Goal: Task Accomplishment & Management: Use online tool/utility

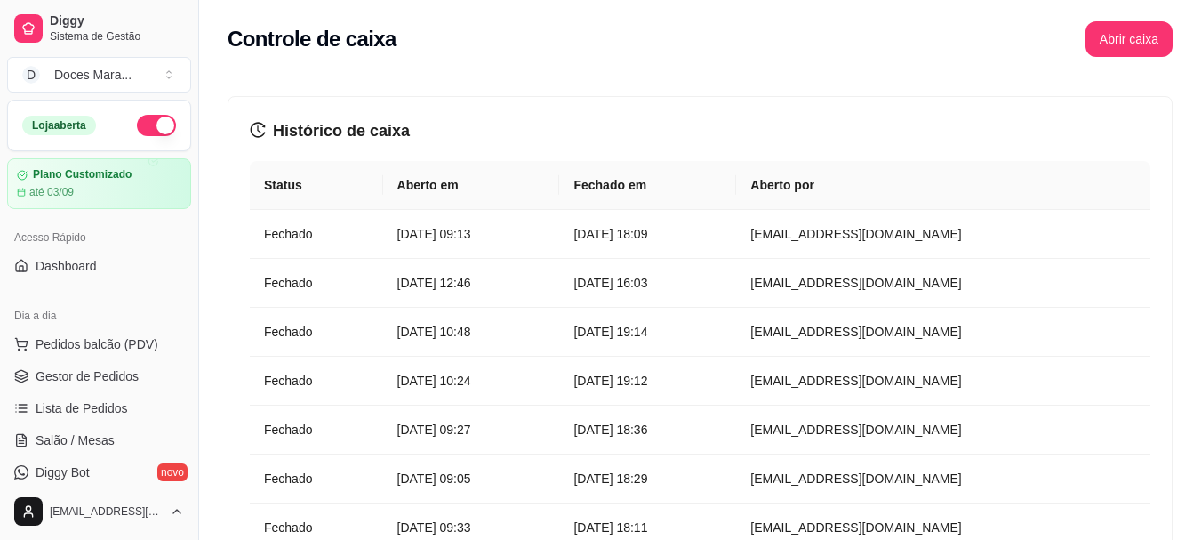
scroll to position [711, 0]
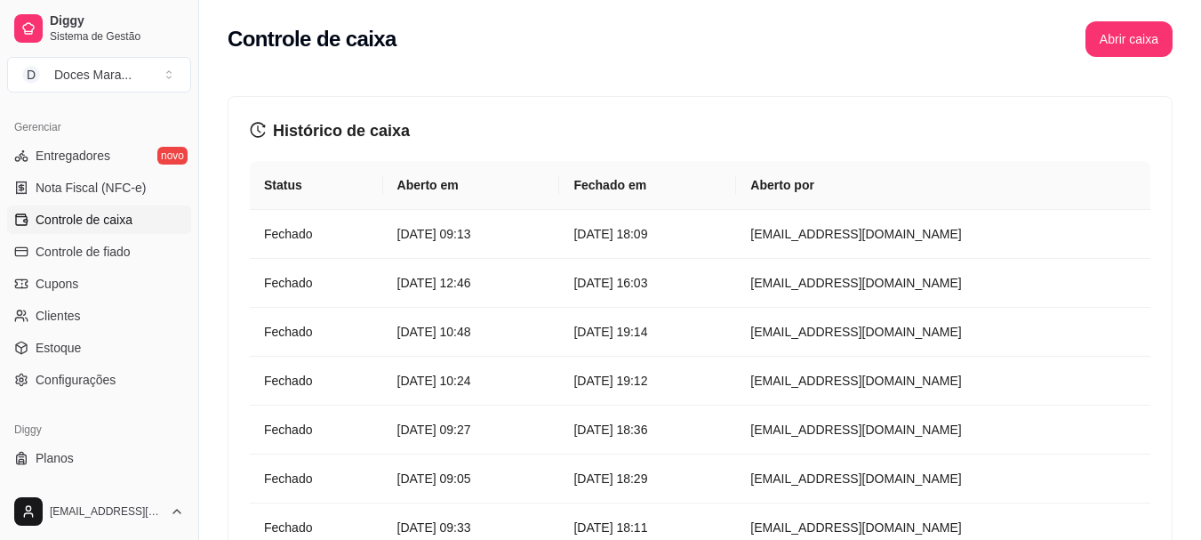
click at [119, 220] on span "Controle de caixa" at bounding box center [84, 220] width 97 height 18
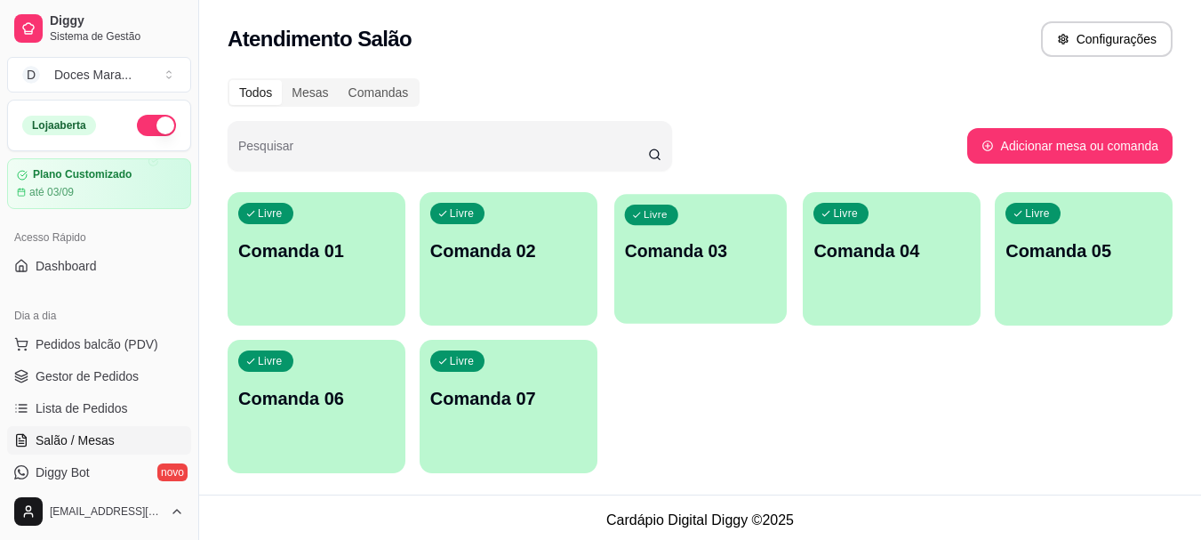
click at [708, 256] on p "Comanda 03" at bounding box center [700, 251] width 152 height 24
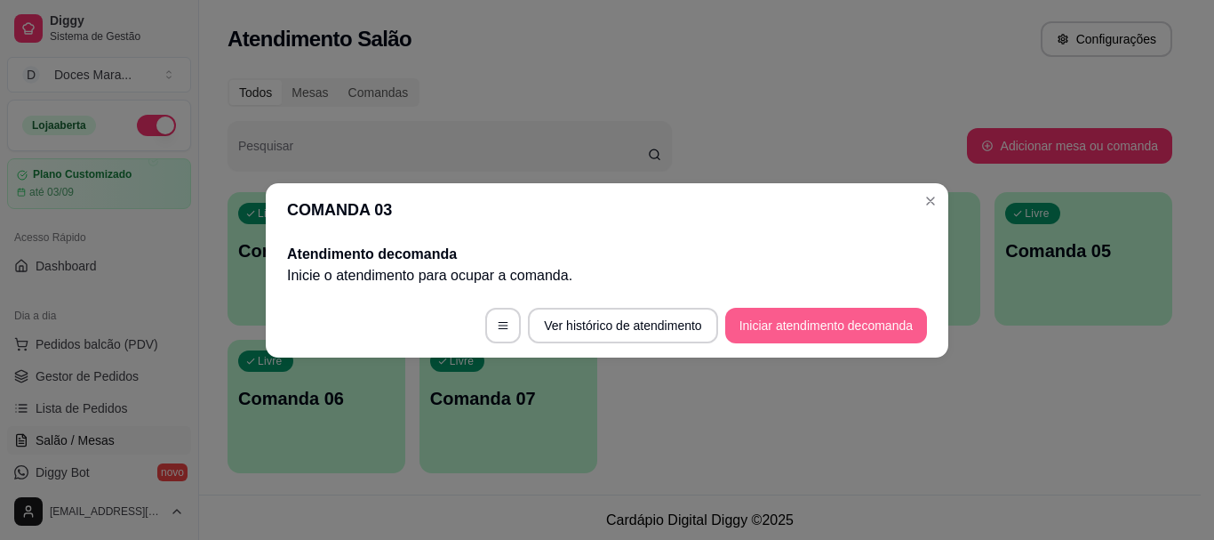
click at [803, 322] on button "Iniciar atendimento de comanda" at bounding box center [826, 326] width 202 height 36
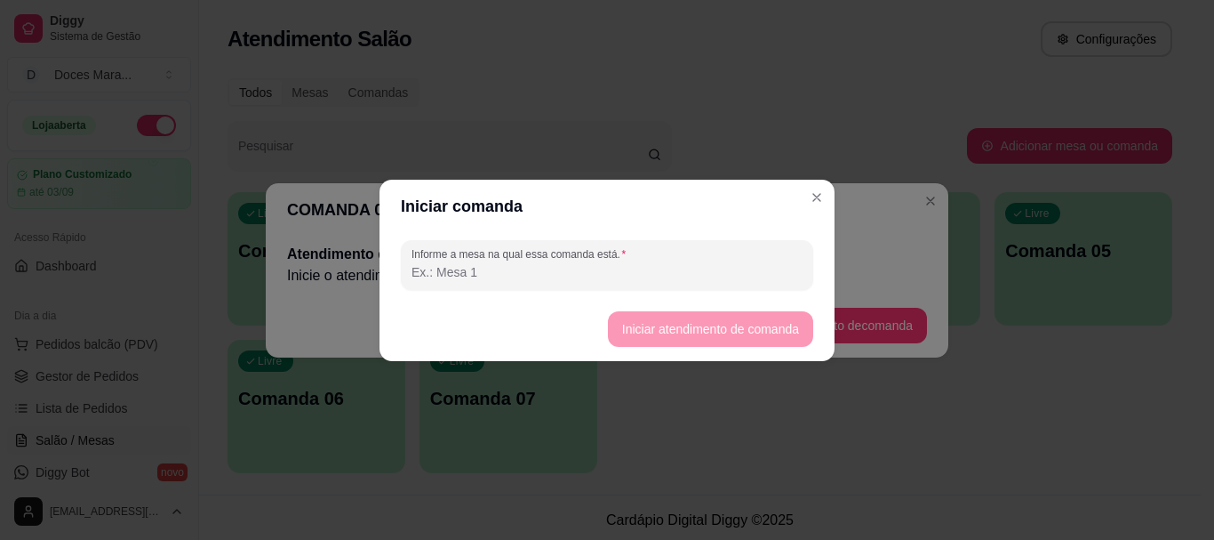
click at [578, 267] on input "Informe a mesa na qual essa comanda está." at bounding box center [607, 272] width 391 height 18
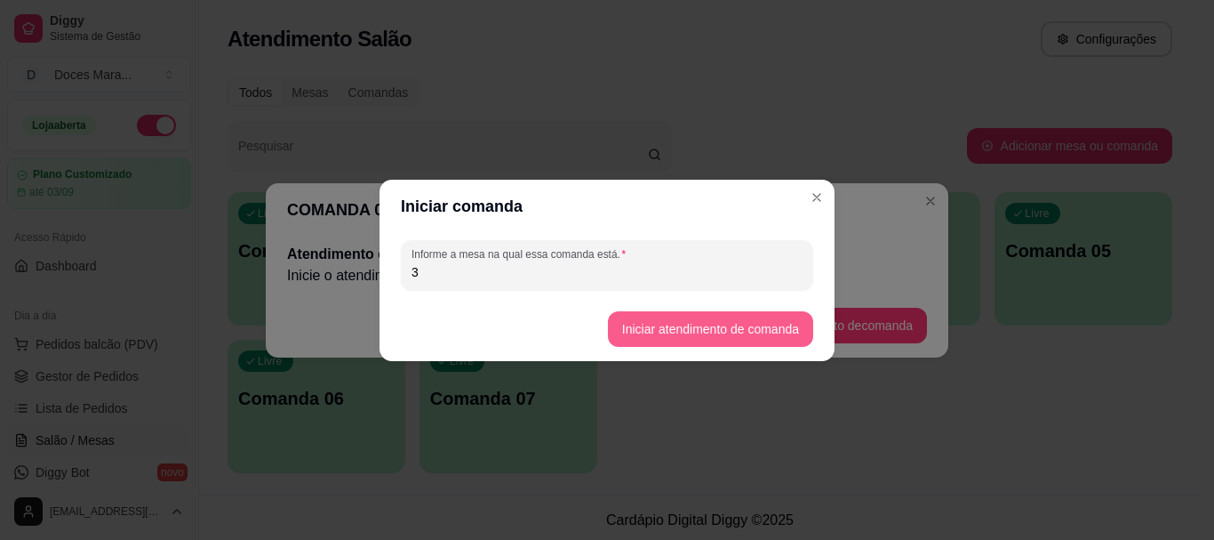
type input "3"
click at [668, 332] on button "Iniciar atendimento de comanda" at bounding box center [710, 329] width 205 height 36
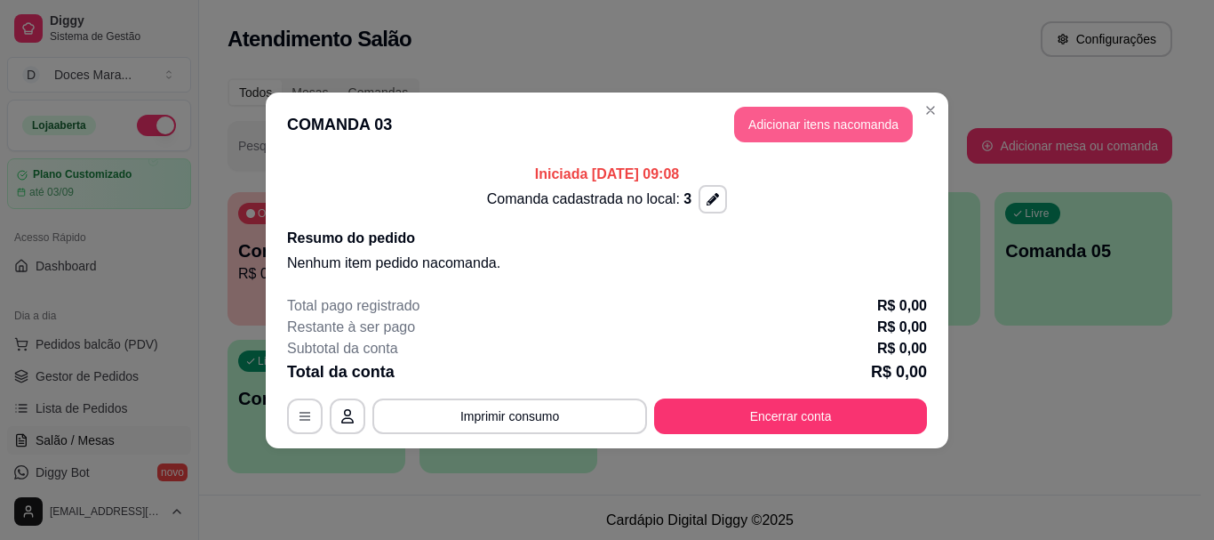
click at [865, 116] on button "Adicionar itens na comanda" at bounding box center [823, 125] width 179 height 36
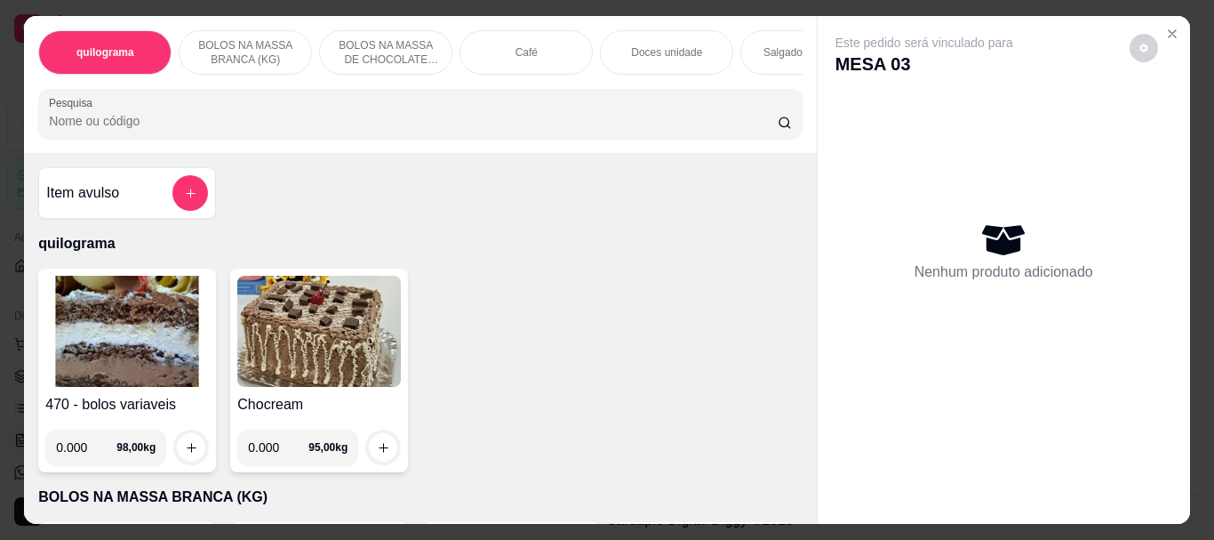
click at [764, 45] on p "Salgados variados" at bounding box center [808, 52] width 88 height 14
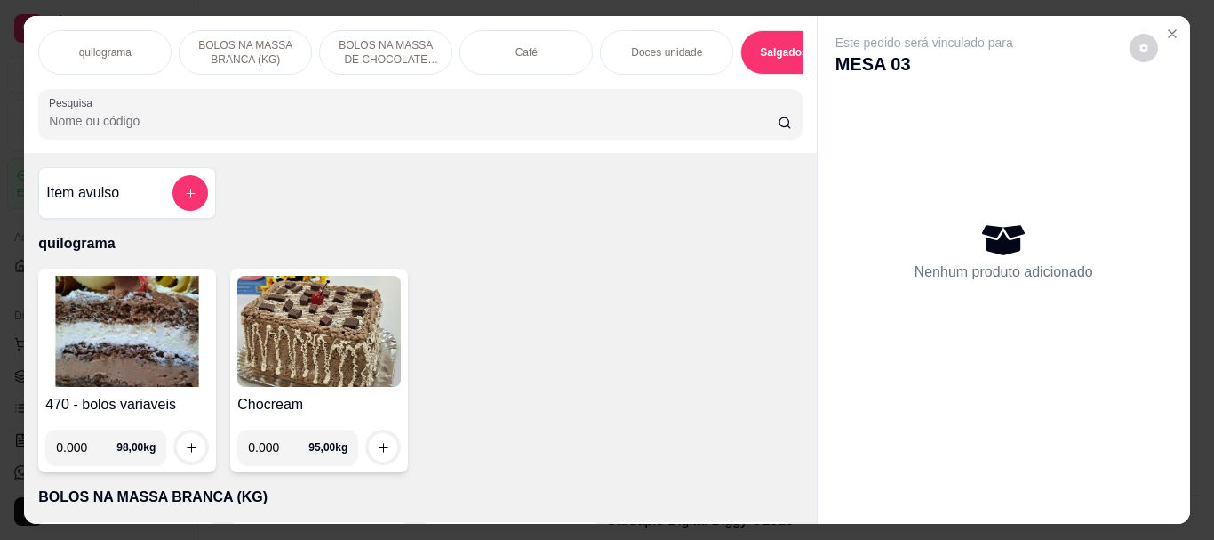
scroll to position [47, 0]
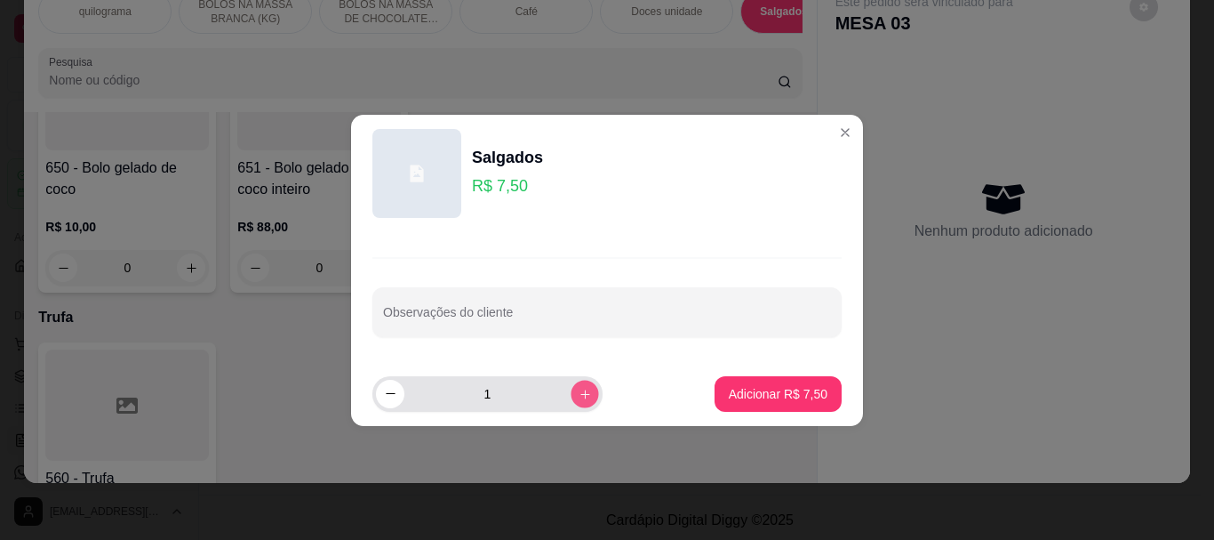
click at [579, 388] on icon "increase-product-quantity" at bounding box center [585, 393] width 13 height 13
type input "2"
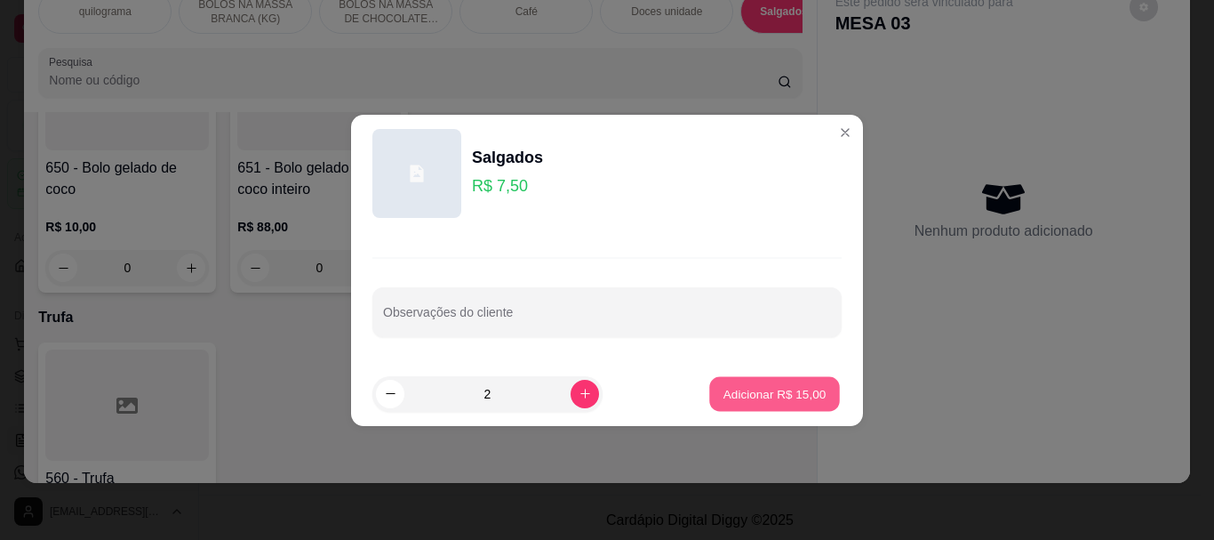
click at [772, 391] on p "Adicionar R$ 15,00" at bounding box center [775, 393] width 103 height 17
type input "2"
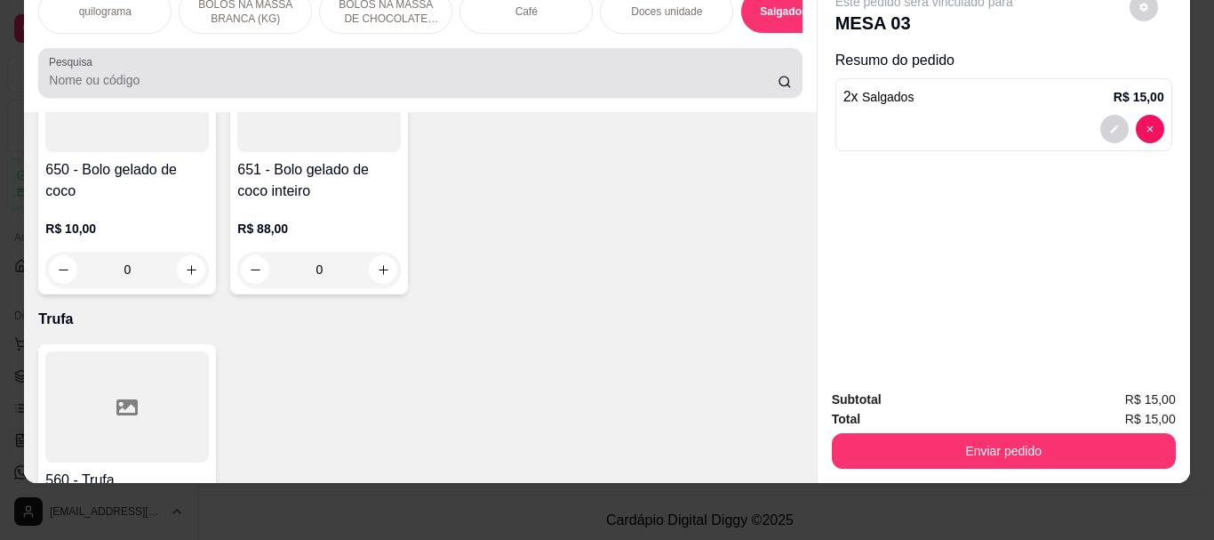
click at [448, 84] on input "Pesquisa" at bounding box center [413, 80] width 729 height 18
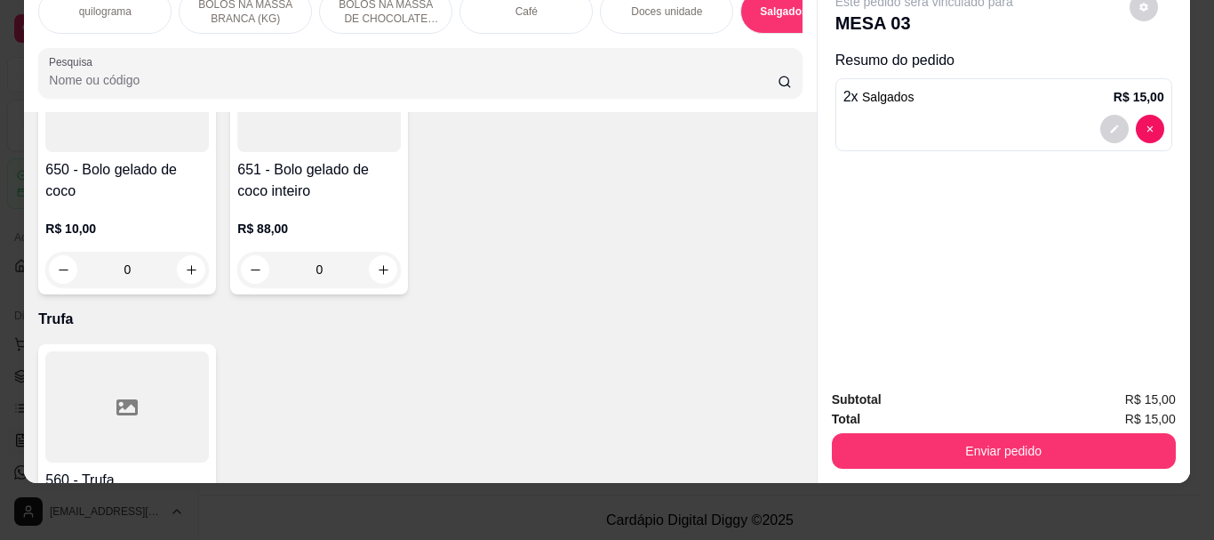
click at [498, 12] on div "Café" at bounding box center [526, 11] width 133 height 44
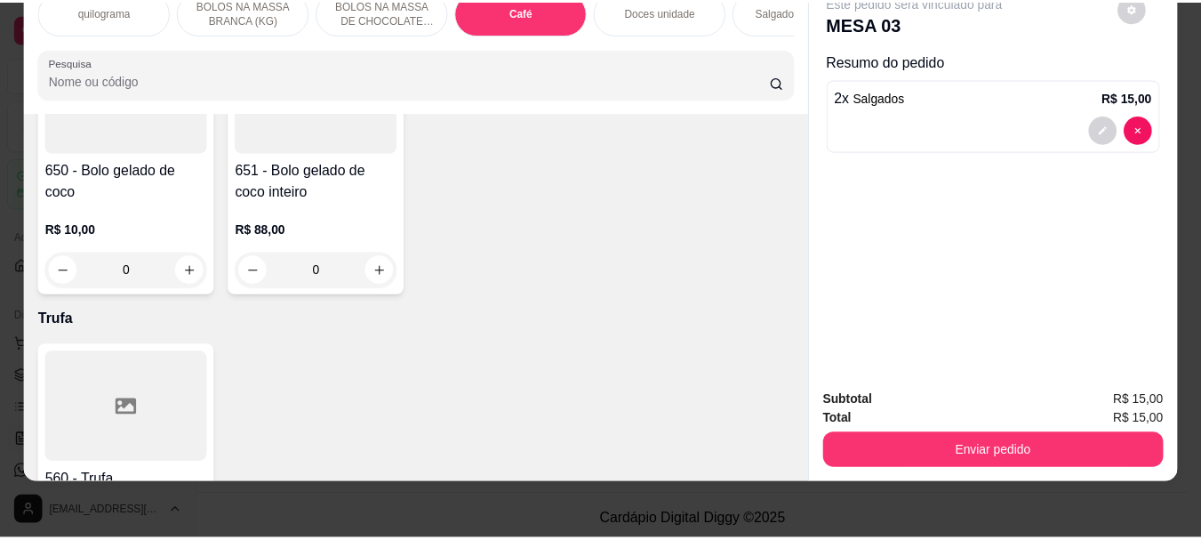
scroll to position [6297, 0]
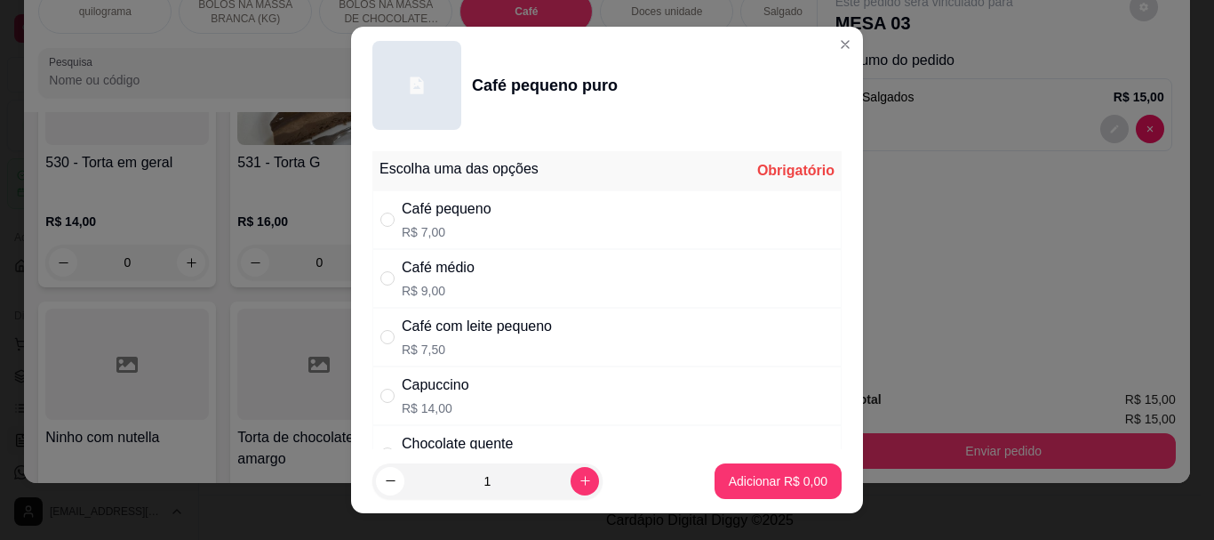
click at [423, 396] on div "Capuccino R$ 14,00" at bounding box center [436, 395] width 68 height 43
radio input "true"
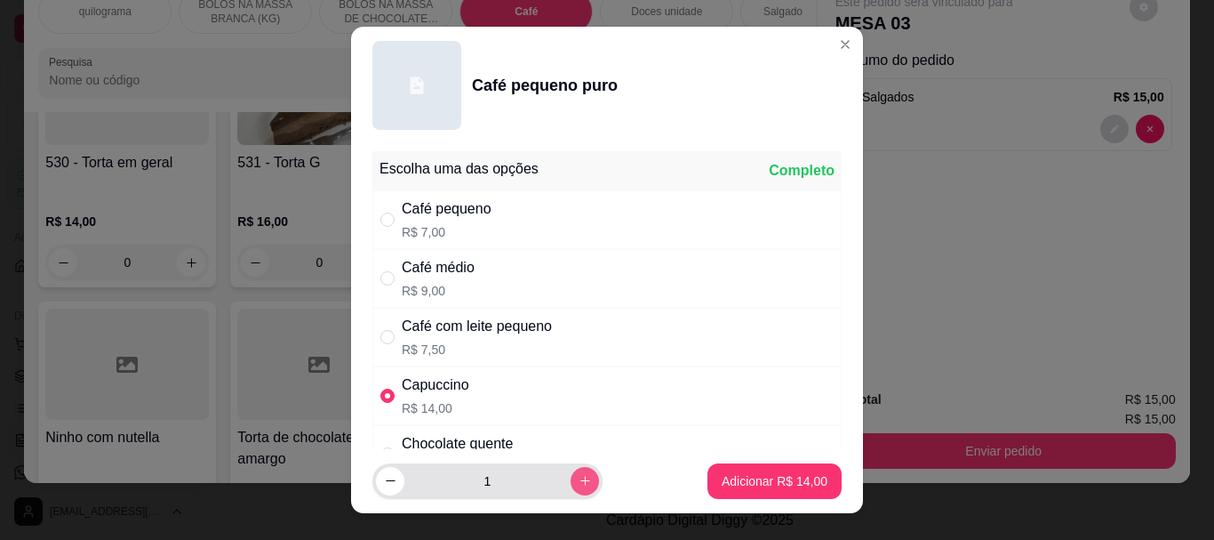
click at [579, 477] on icon "increase-product-quantity" at bounding box center [585, 480] width 13 height 13
type input "2"
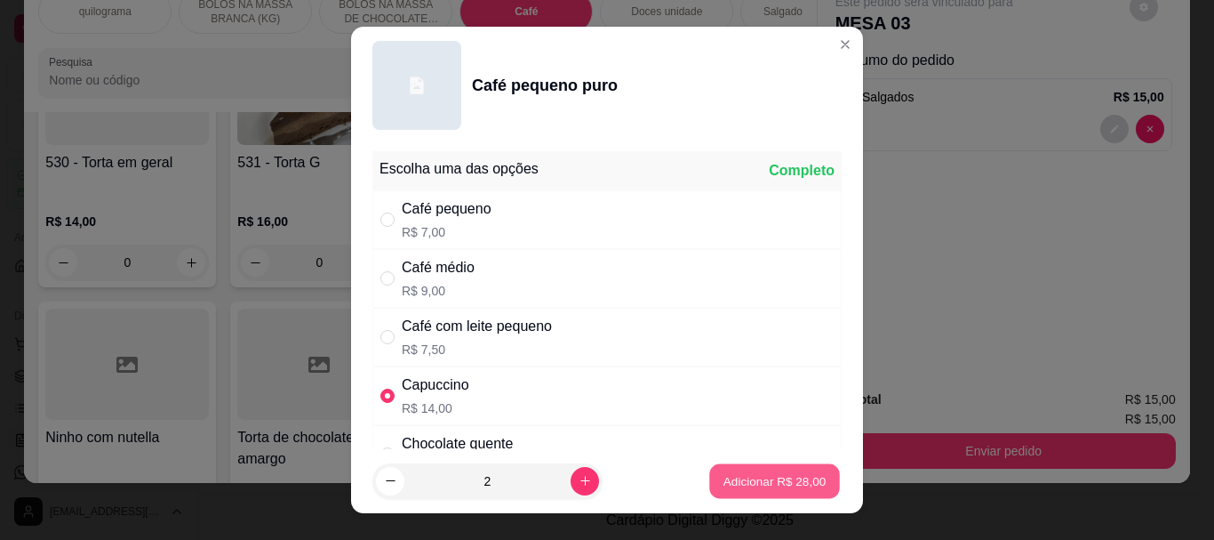
click at [780, 476] on p "Adicionar R$ 28,00" at bounding box center [775, 480] width 103 height 17
type input "2"
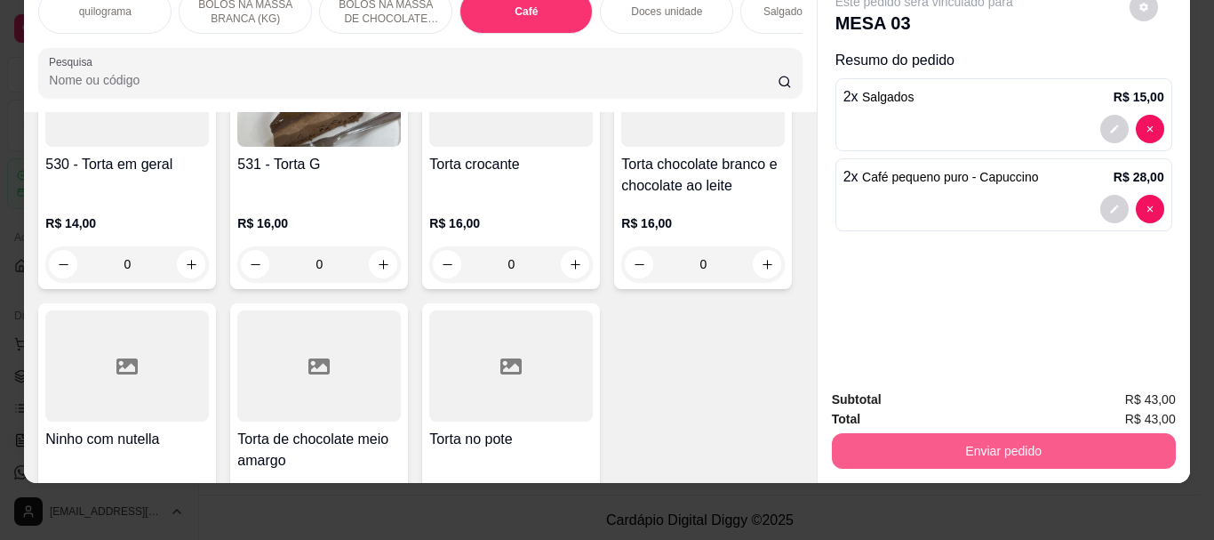
click at [908, 438] on button "Enviar pedido" at bounding box center [1004, 451] width 344 height 36
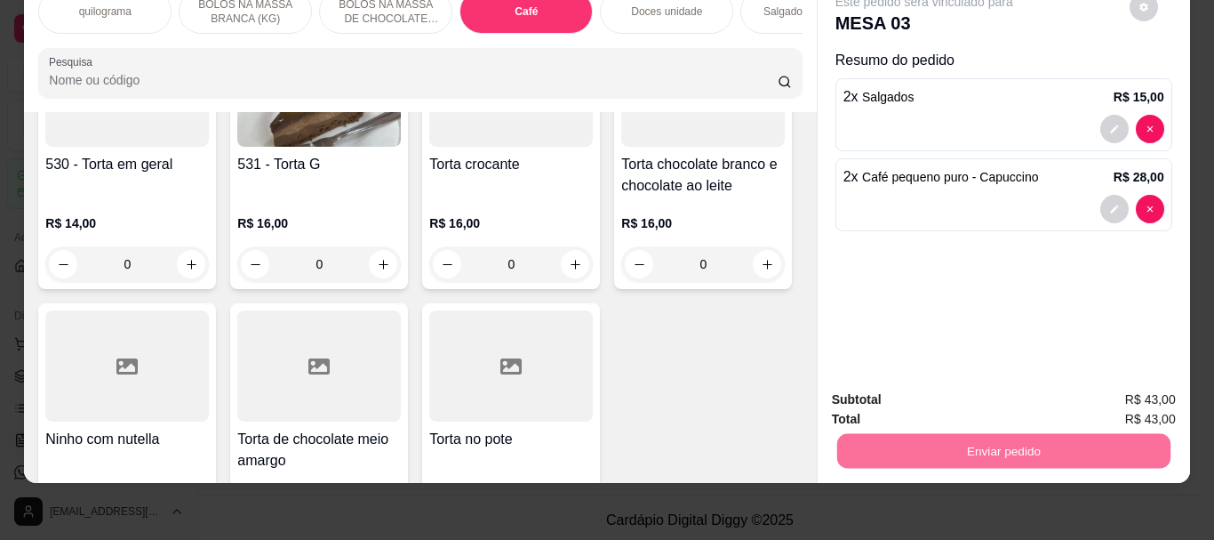
click at [906, 388] on button "Não registrar e enviar pedido" at bounding box center [944, 394] width 185 height 34
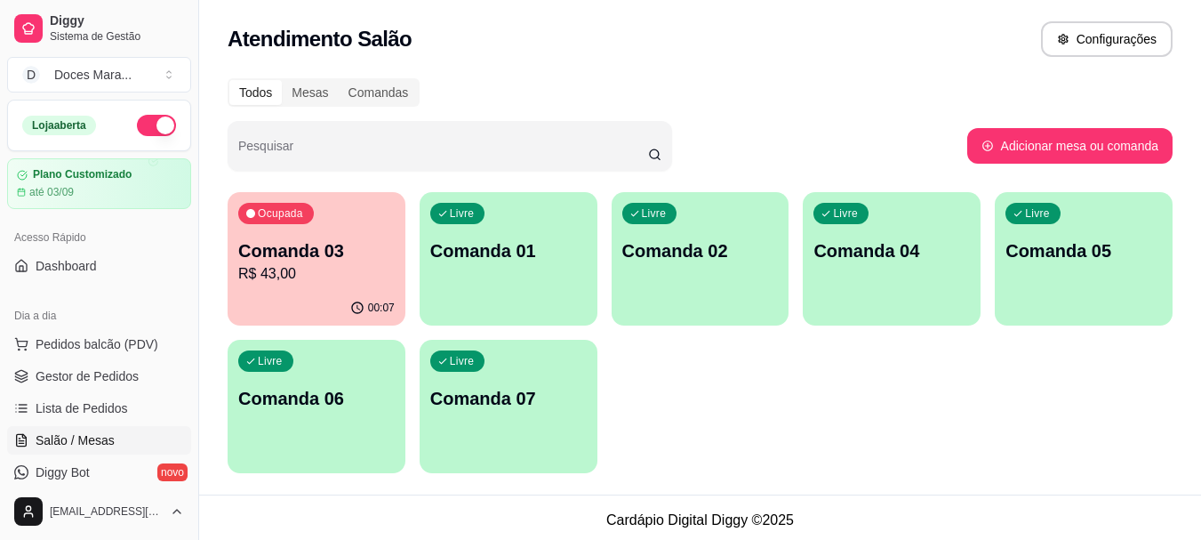
click at [323, 285] on div "Ocupada Comanda 03 R$ 43,00" at bounding box center [317, 241] width 178 height 99
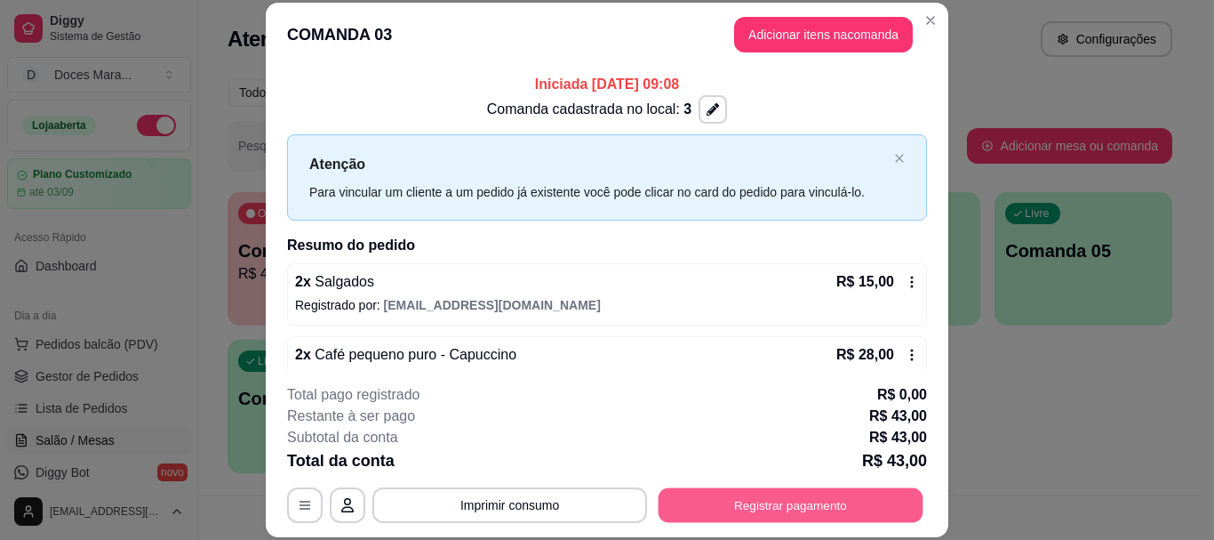
click at [710, 502] on button "Registrar pagamento" at bounding box center [791, 505] width 265 height 35
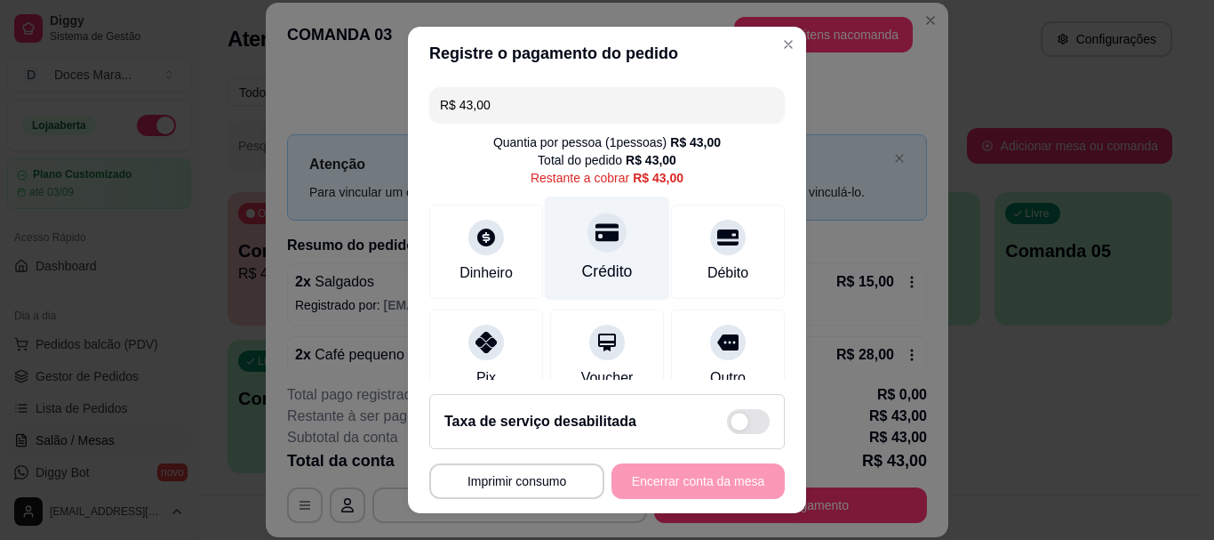
click at [587, 256] on div "Crédito" at bounding box center [607, 248] width 125 height 104
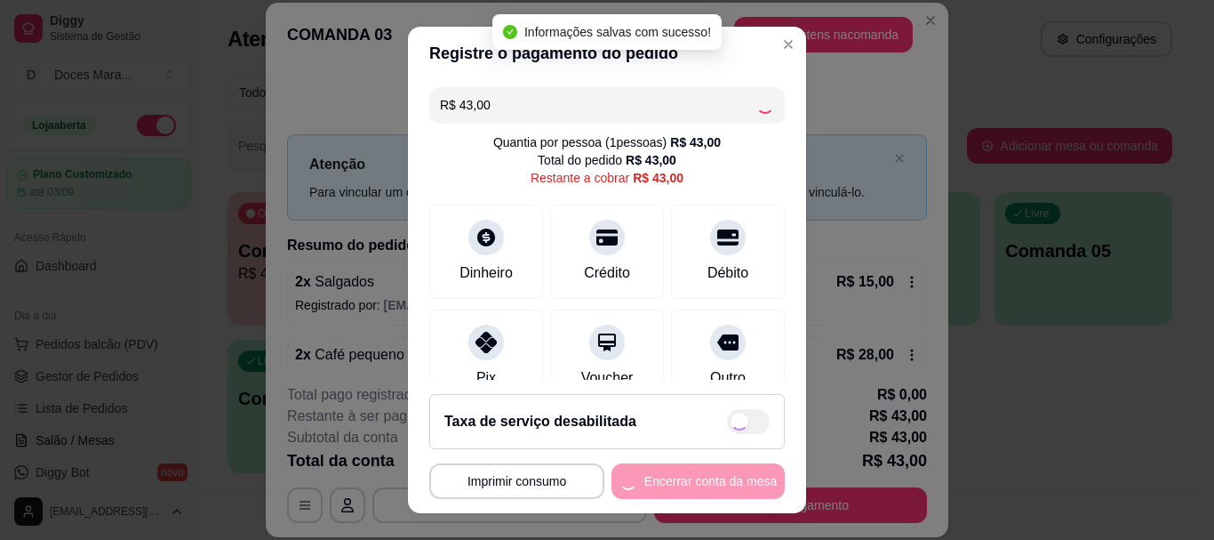
type input "R$ 0,00"
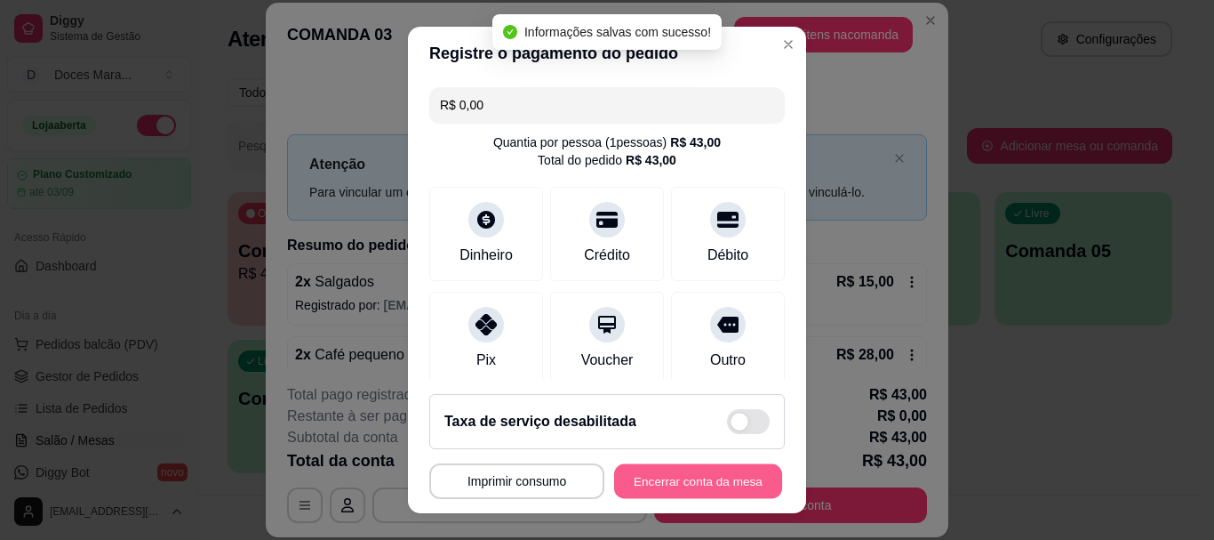
click at [677, 477] on button "Encerrar conta da mesa" at bounding box center [698, 480] width 168 height 35
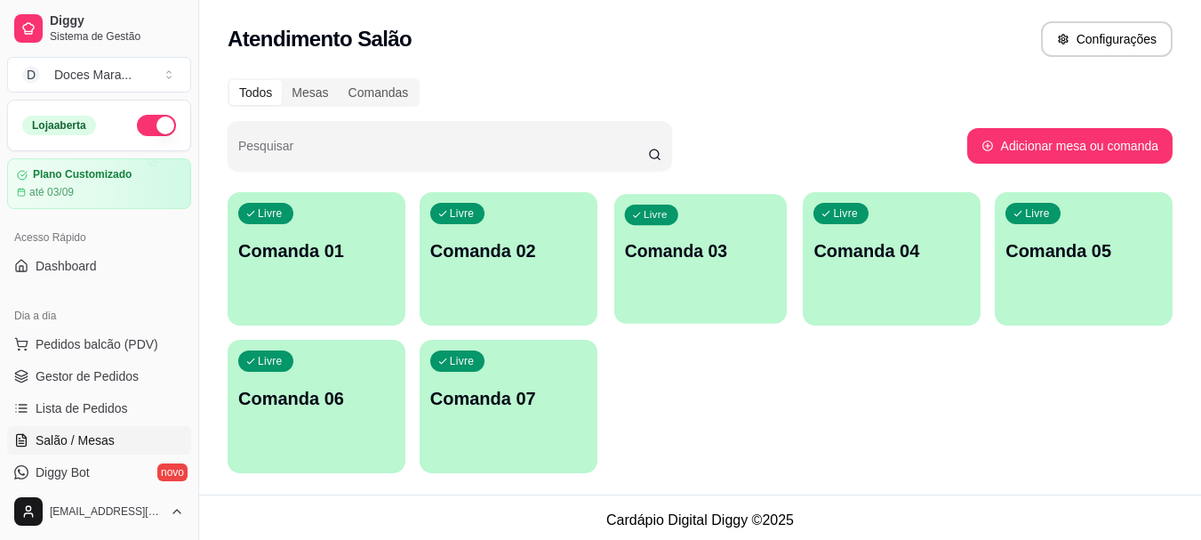
click at [685, 260] on p "Comanda 03" at bounding box center [700, 251] width 152 height 24
click at [524, 252] on p "Comanda 02" at bounding box center [508, 250] width 156 height 25
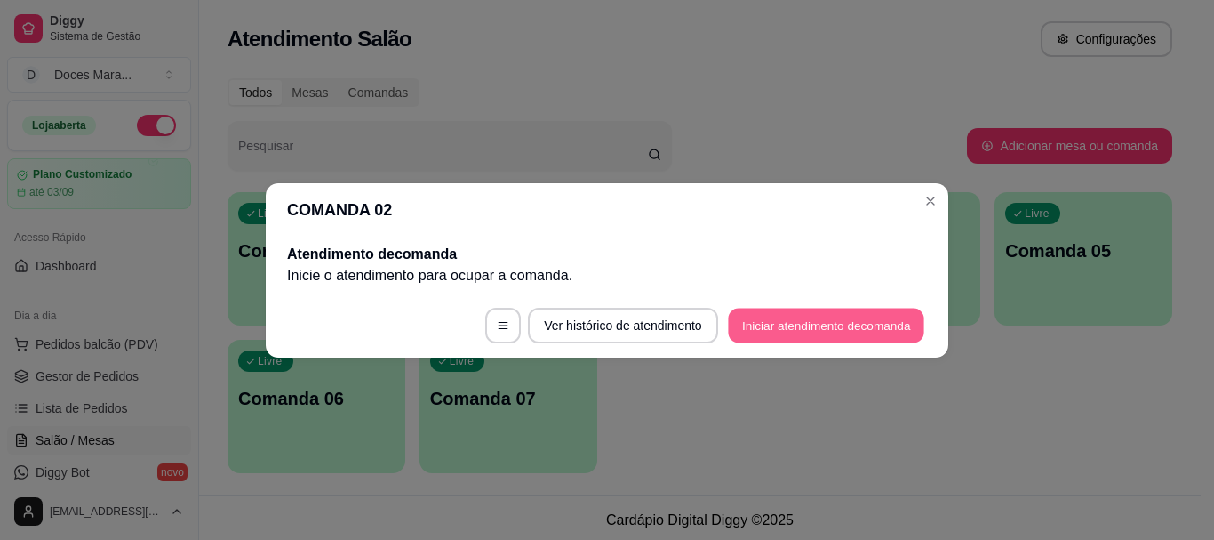
click at [834, 323] on button "Iniciar atendimento de comanda" at bounding box center [826, 325] width 196 height 35
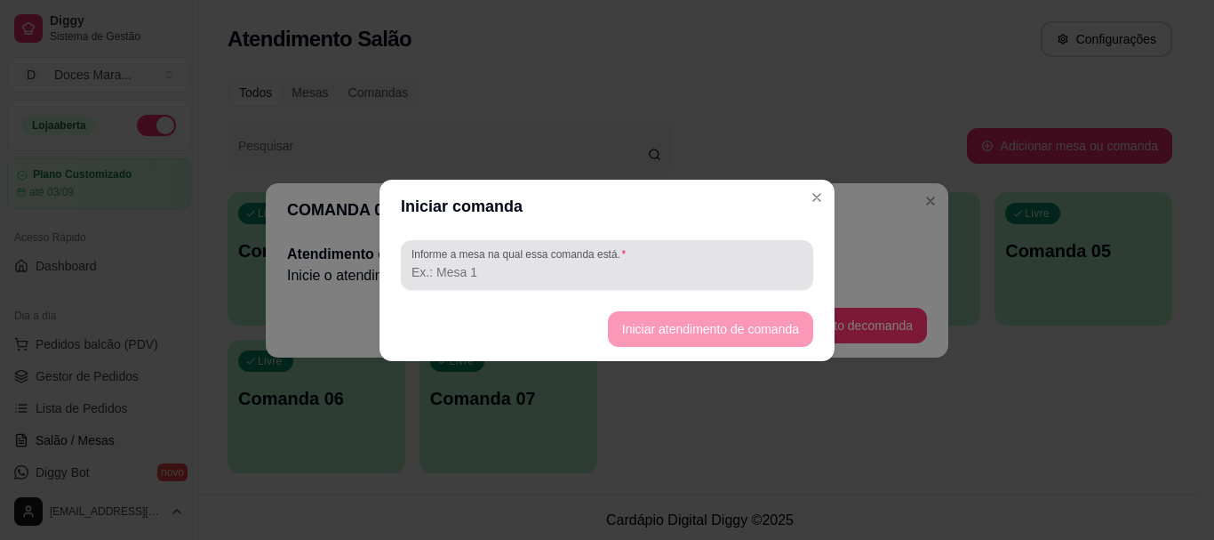
click at [573, 269] on input "Informe a mesa na qual essa comanda está." at bounding box center [607, 272] width 391 height 18
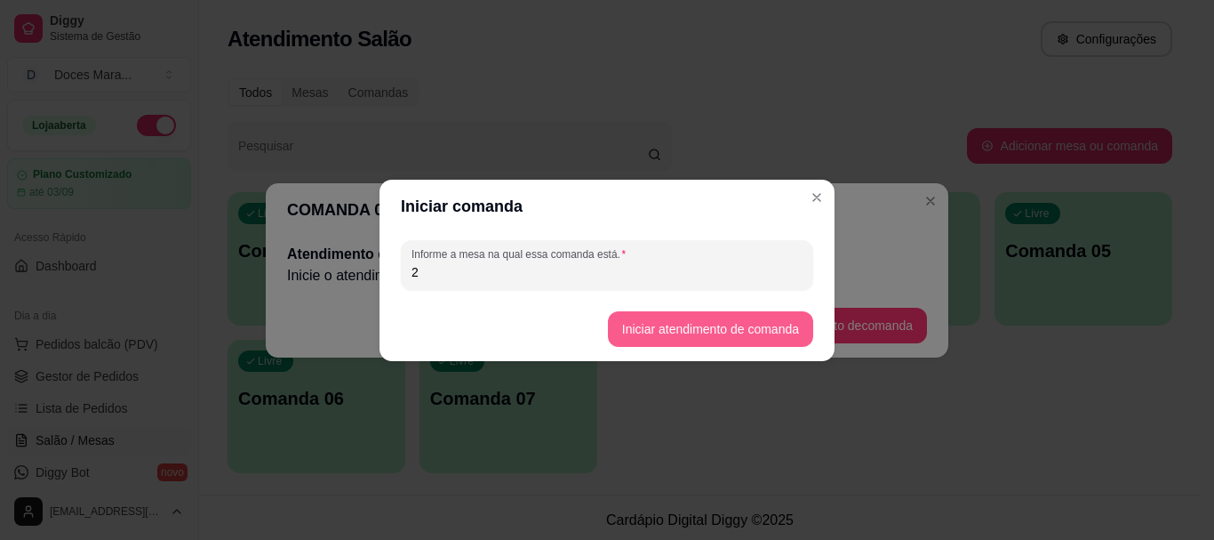
type input "2"
click at [665, 328] on button "Iniciar atendimento de comanda" at bounding box center [710, 329] width 205 height 36
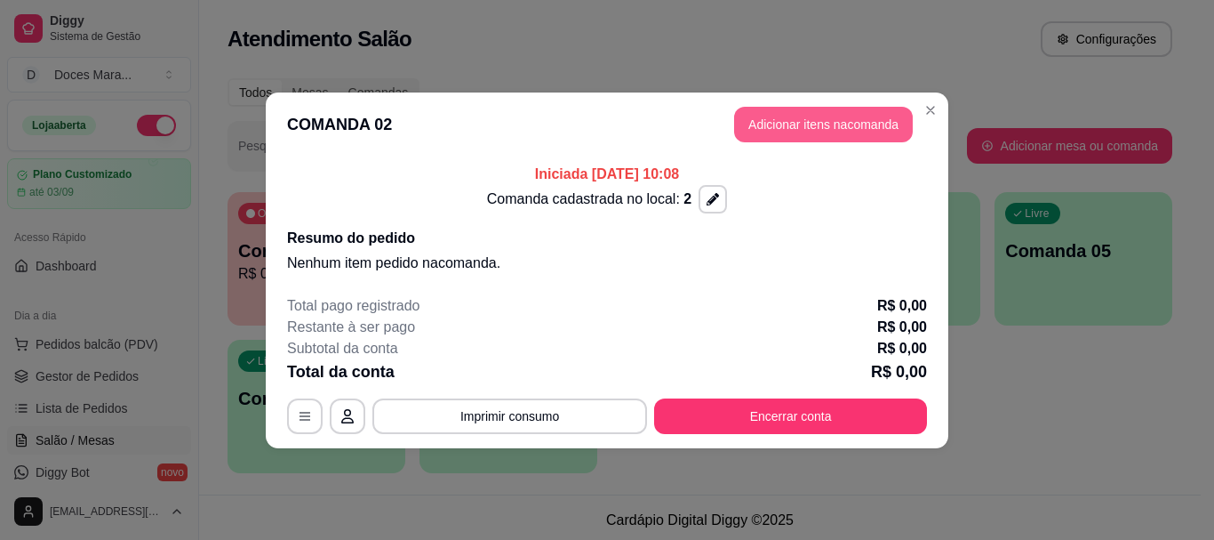
click at [821, 111] on button "Adicionar itens na comanda" at bounding box center [823, 125] width 179 height 36
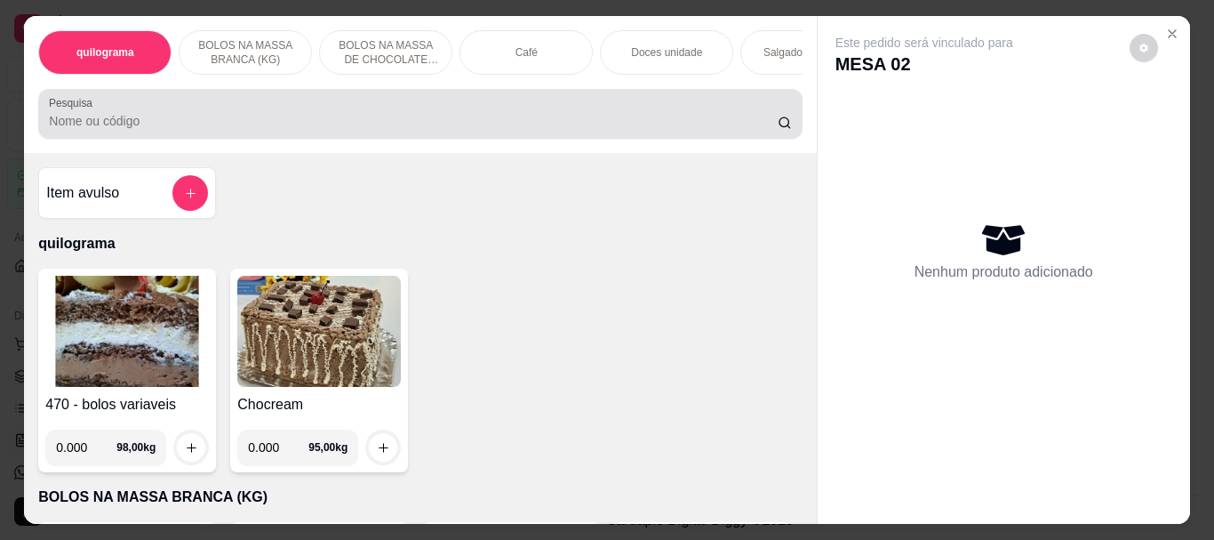
click at [346, 127] on input "Pesquisa" at bounding box center [413, 121] width 729 height 18
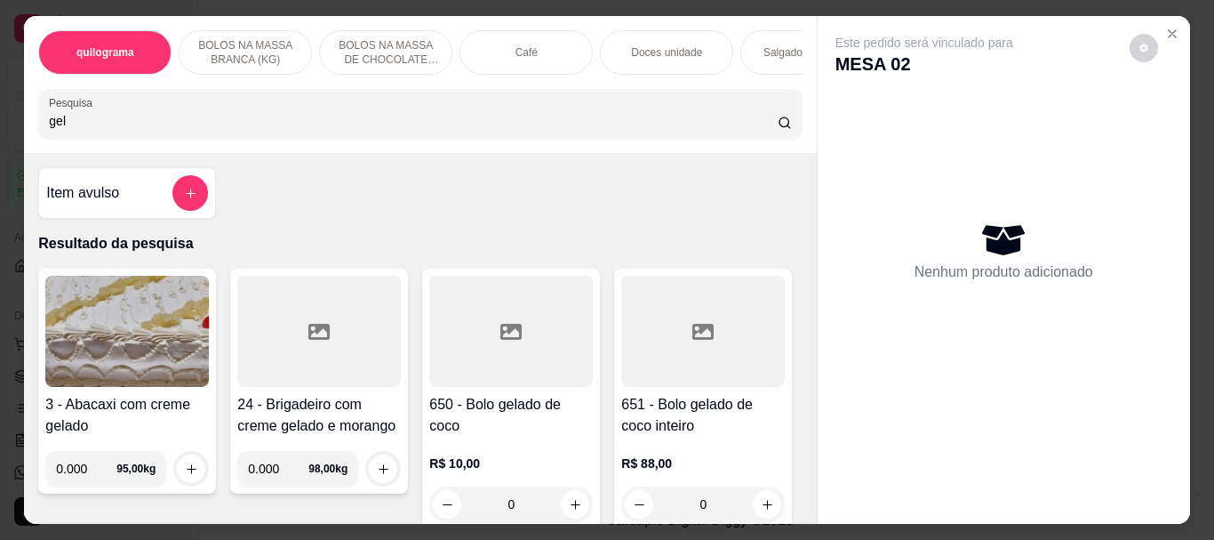
type input "gel"
click at [495, 374] on div at bounding box center [511, 331] width 164 height 111
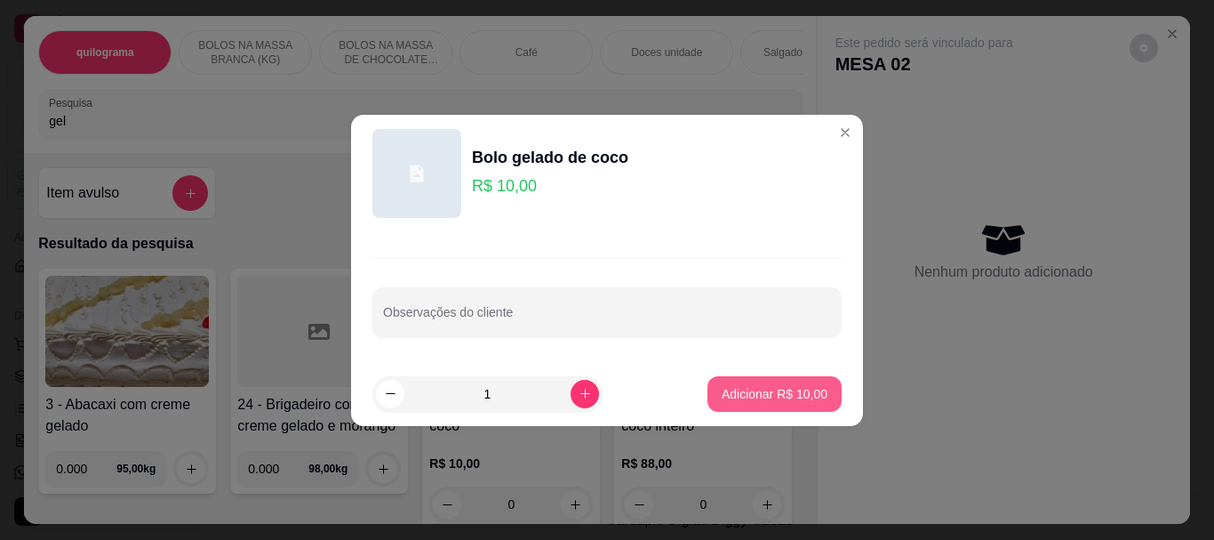
click at [779, 386] on p "Adicionar R$ 10,00" at bounding box center [775, 394] width 106 height 18
type input "1"
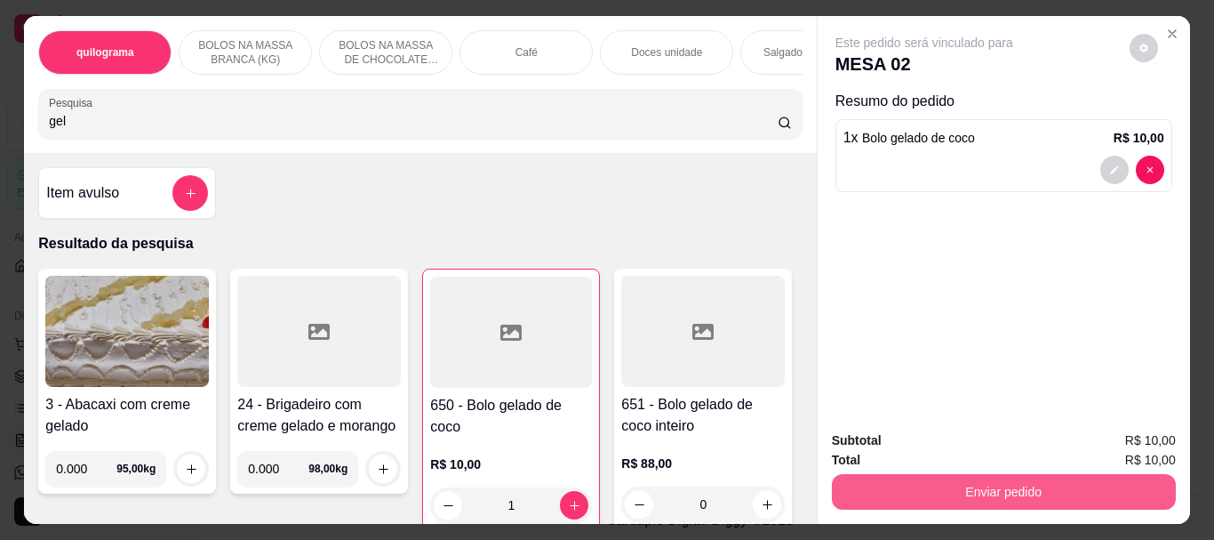
click at [913, 477] on button "Enviar pedido" at bounding box center [1004, 492] width 344 height 36
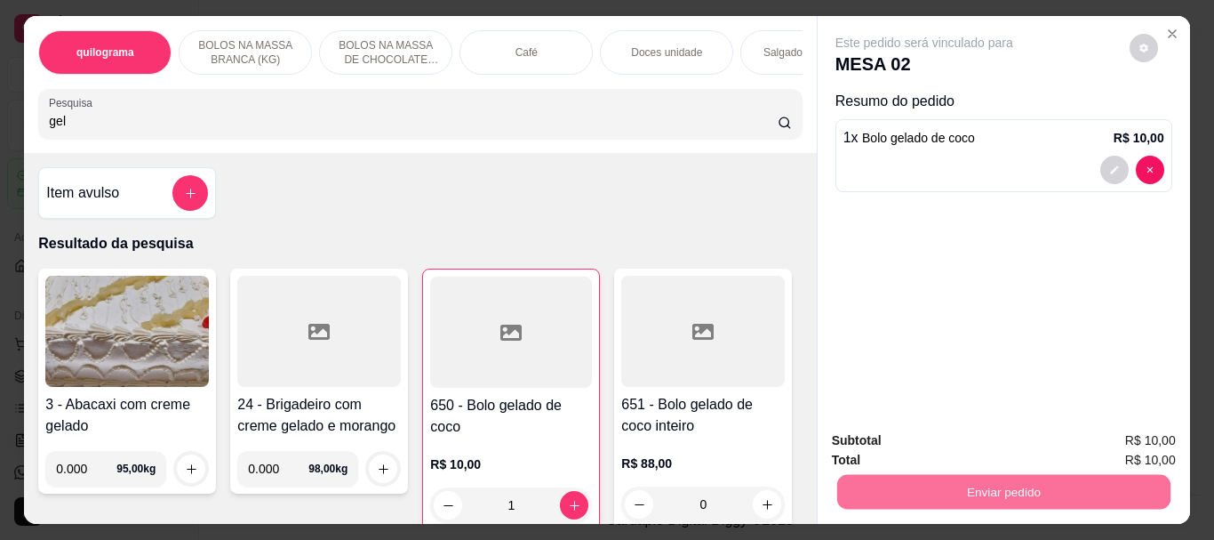
click at [946, 435] on button "Não registrar e enviar pedido" at bounding box center [945, 440] width 180 height 33
